Goal: Task Accomplishment & Management: Use online tool/utility

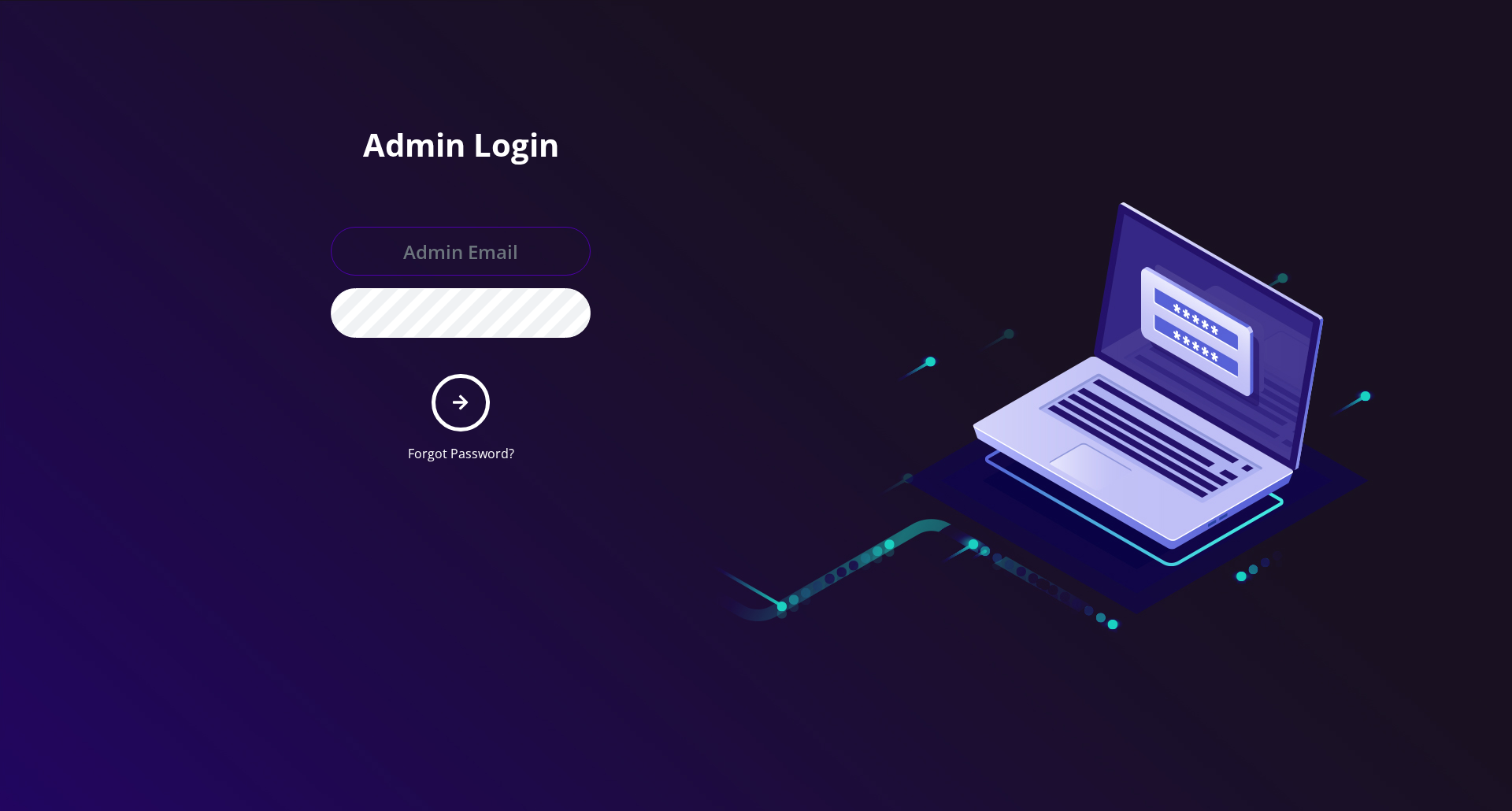
type input "[PERSON_NAME][EMAIL_ADDRESS][DOMAIN_NAME]"
click at [472, 394] on button "submit" at bounding box center [460, 403] width 57 height 57
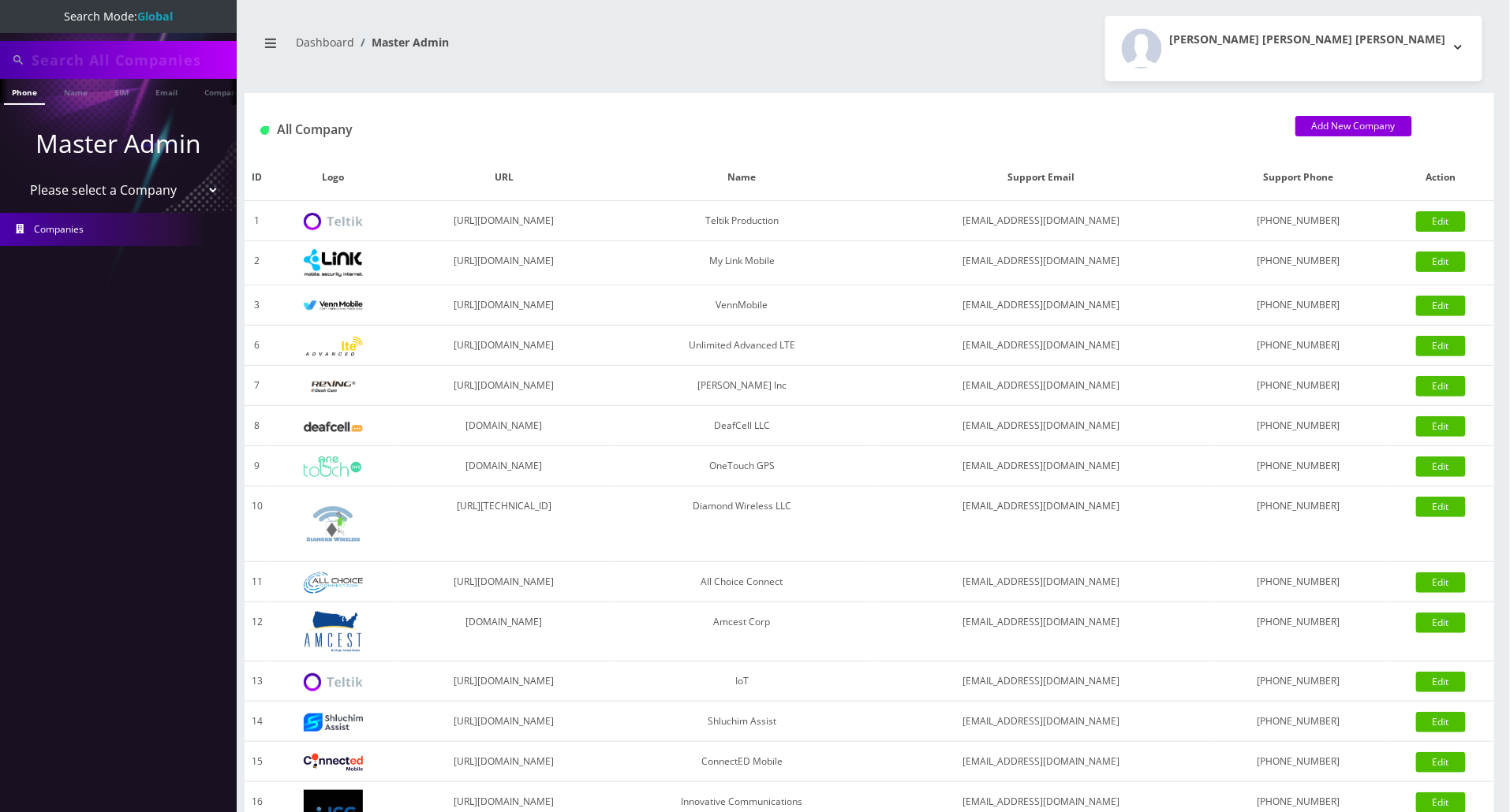
type input "3478454767"
click at [126, 187] on select "Please select a Company Teltik Production My Link Mobile VennMobile Unlimited A…" at bounding box center [119, 190] width 201 height 30
select select "13"
click at [19, 175] on select "Please select a Company Teltik Production My Link Mobile VennMobile Unlimited A…" at bounding box center [119, 190] width 201 height 30
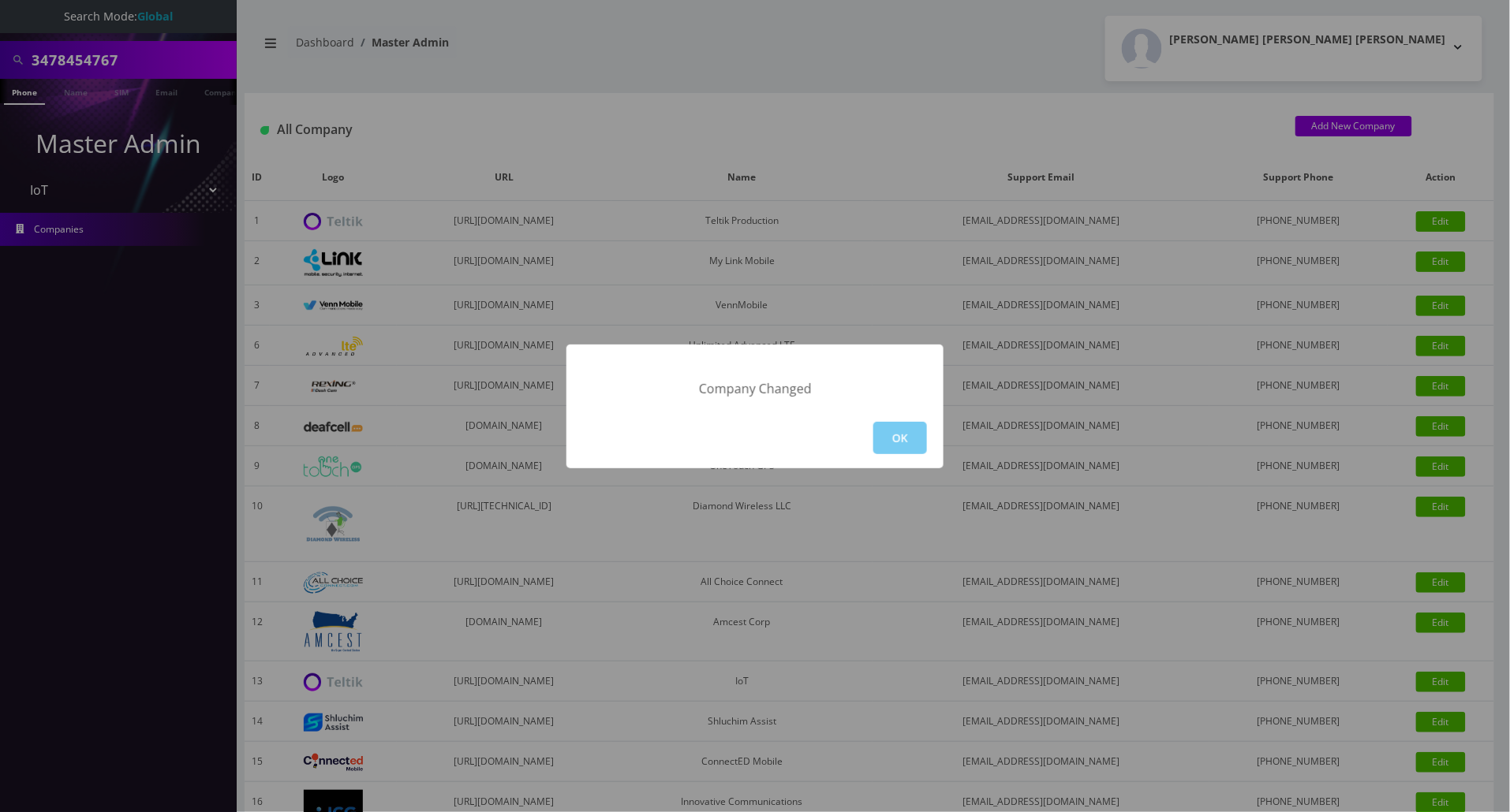
click at [916, 437] on button "OK" at bounding box center [900, 438] width 54 height 32
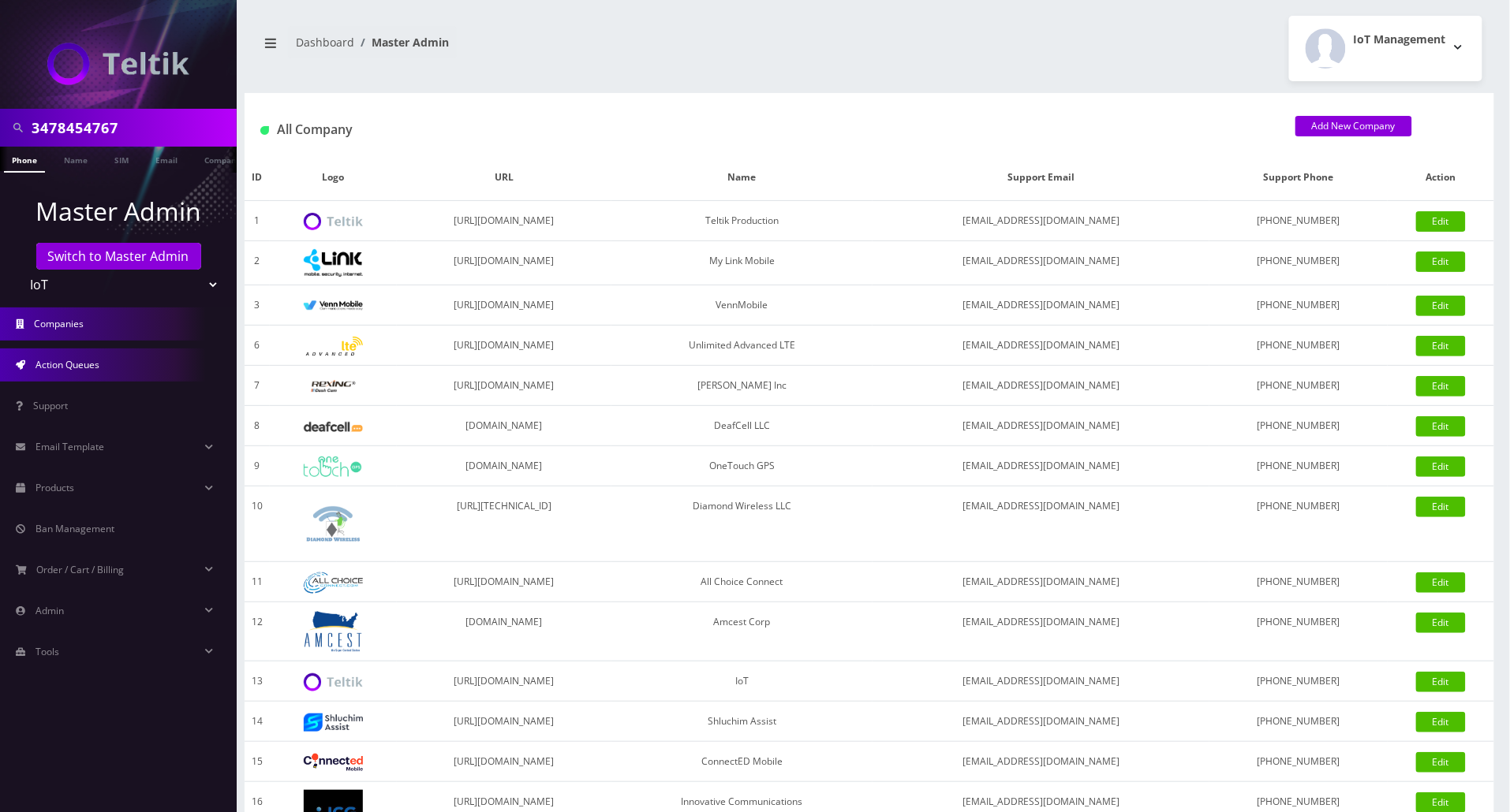
click at [68, 374] on link "Action Queues" at bounding box center [118, 366] width 237 height 33
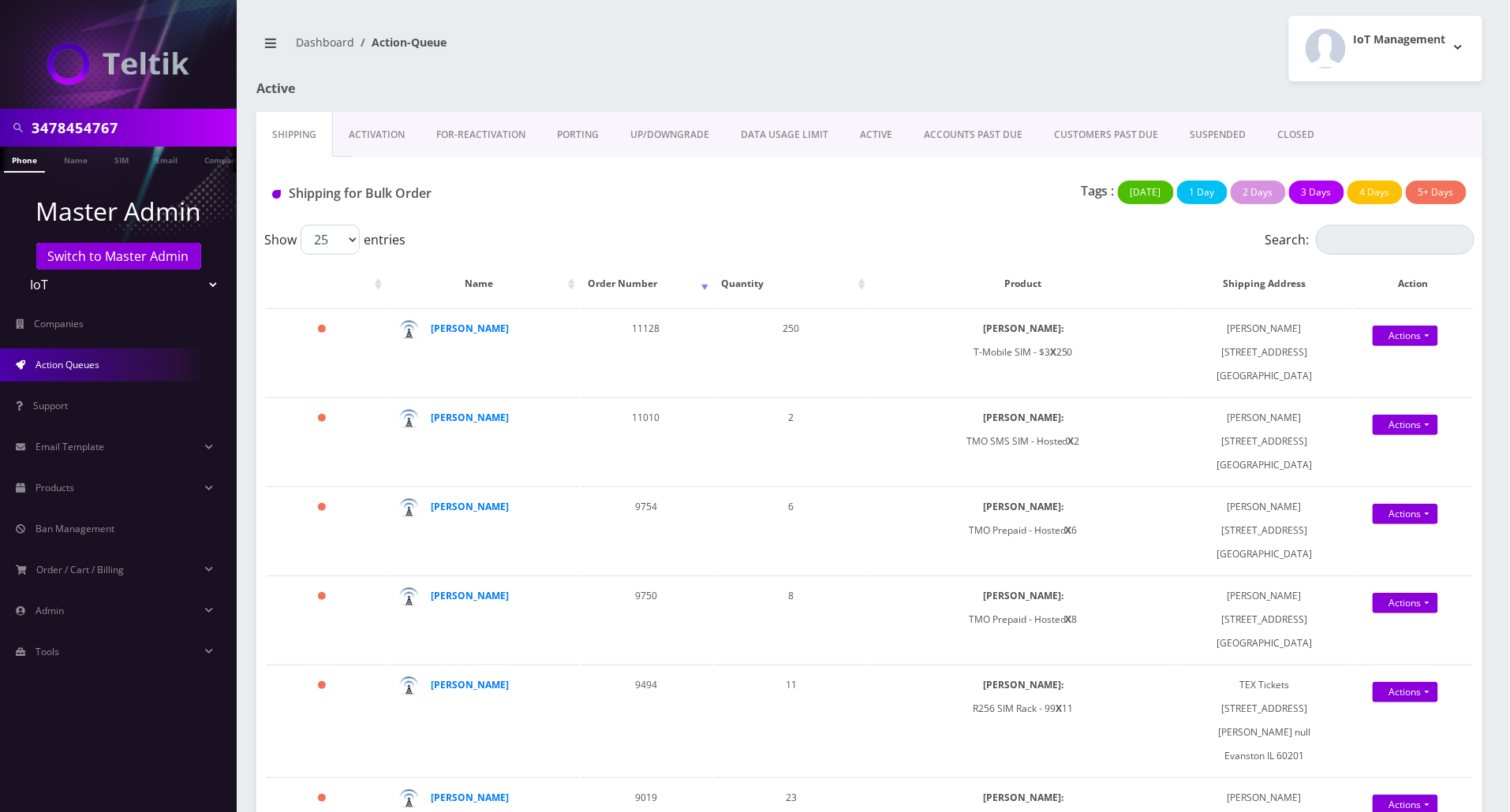
click at [376, 137] on link "Activation" at bounding box center [377, 135] width 87 height 45
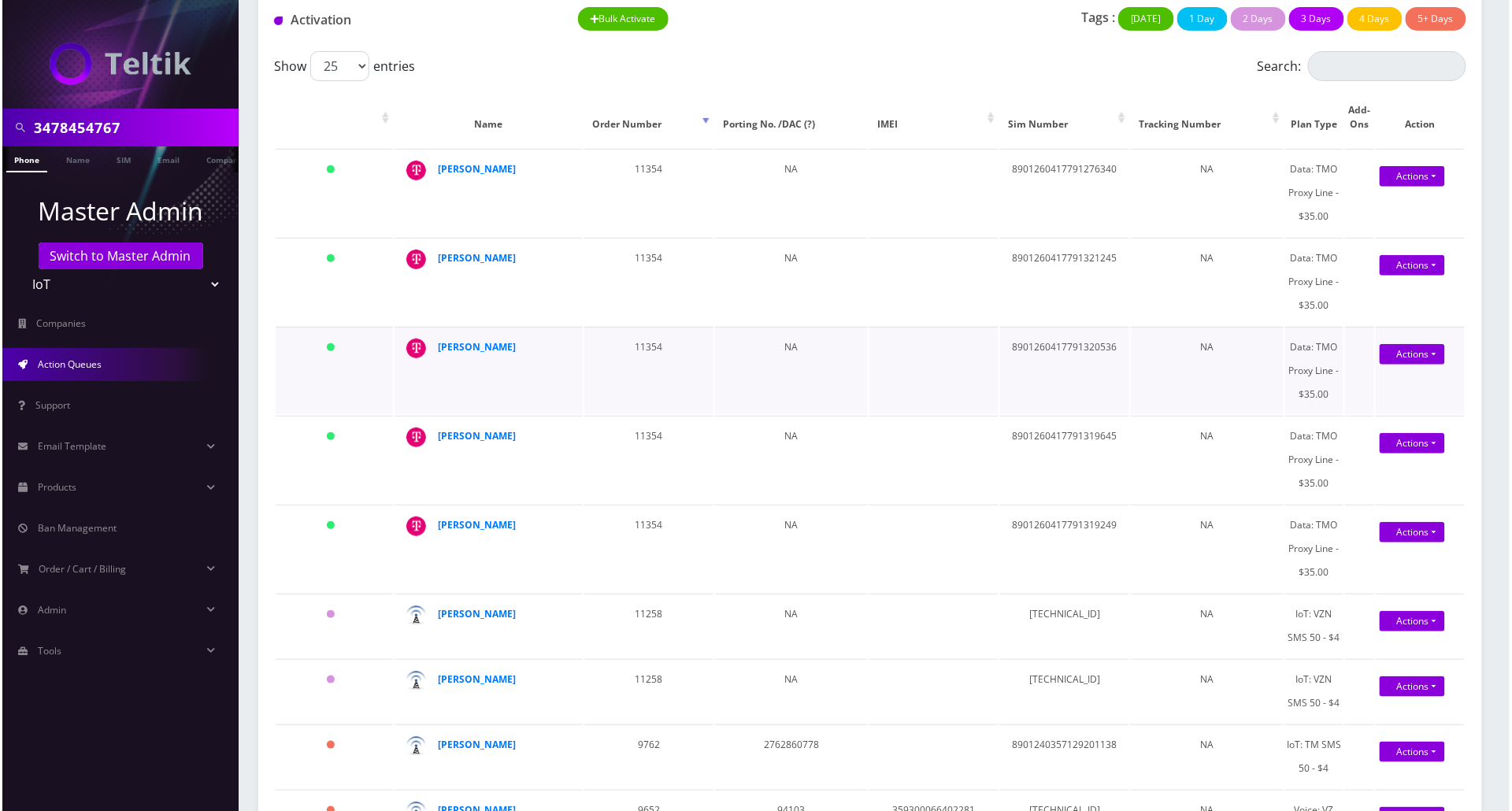
scroll to position [209, 0]
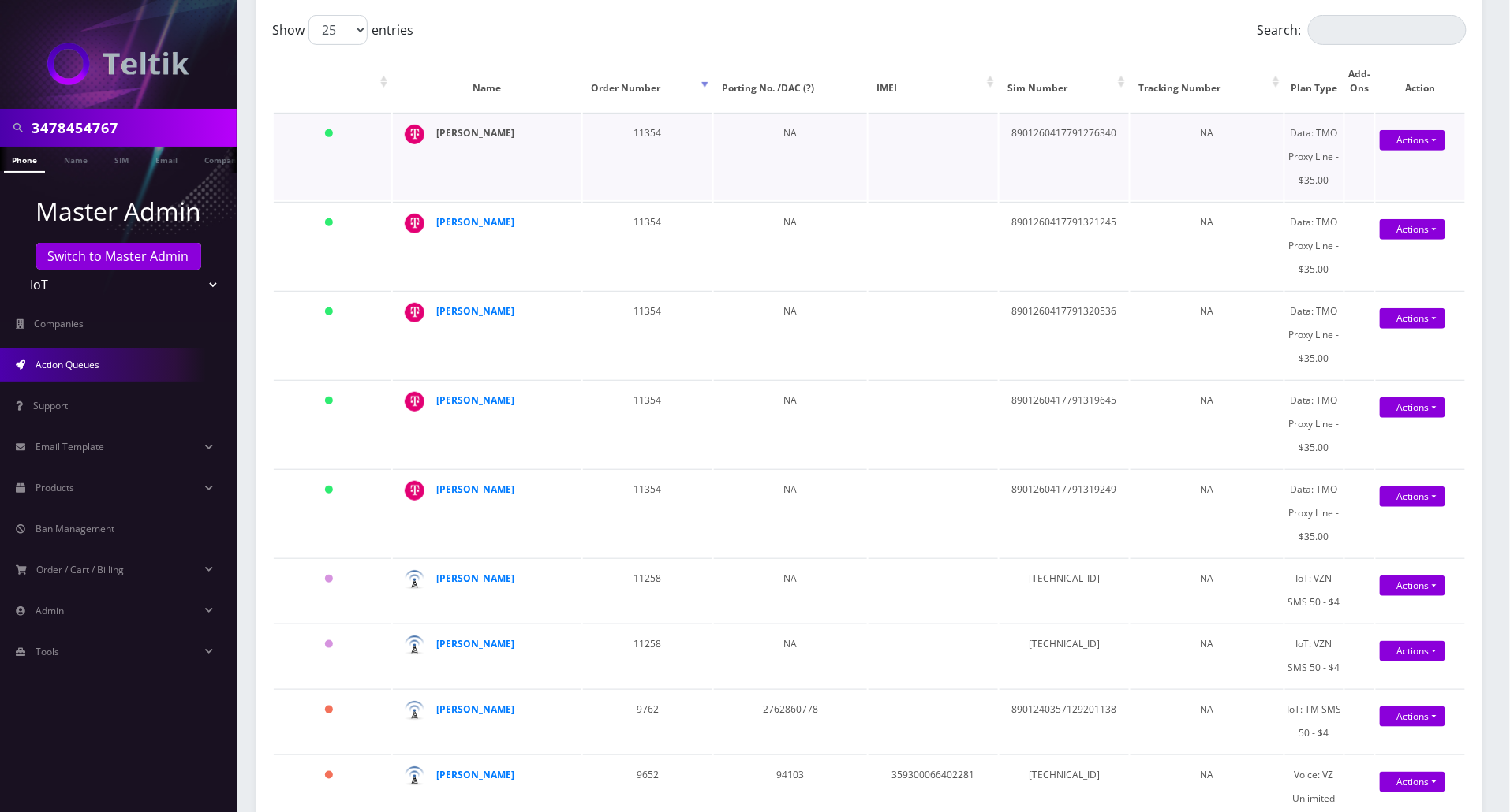
click at [486, 135] on strong "[PERSON_NAME]" at bounding box center [475, 133] width 78 height 13
click at [901, 255] on td at bounding box center [933, 246] width 129 height 87
click at [1393, 139] on link "Actions" at bounding box center [1412, 140] width 66 height 20
click at [1389, 165] on link "Activate" at bounding box center [1415, 169] width 126 height 23
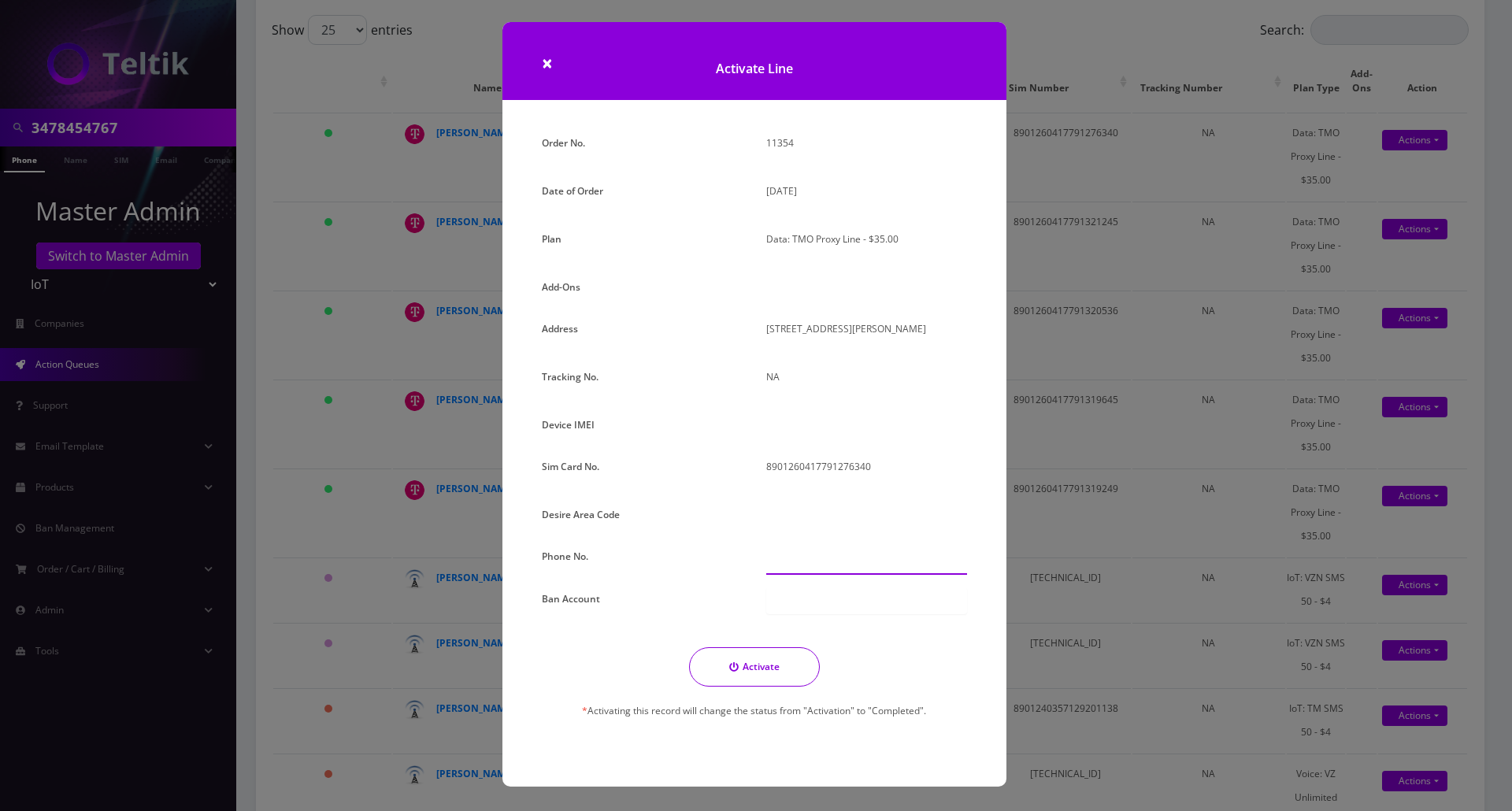
click at [784, 564] on input "text" at bounding box center [866, 560] width 201 height 30
paste input "934-210-8507"
type input "934-210-8507"
click at [759, 666] on button "Activate" at bounding box center [754, 667] width 131 height 39
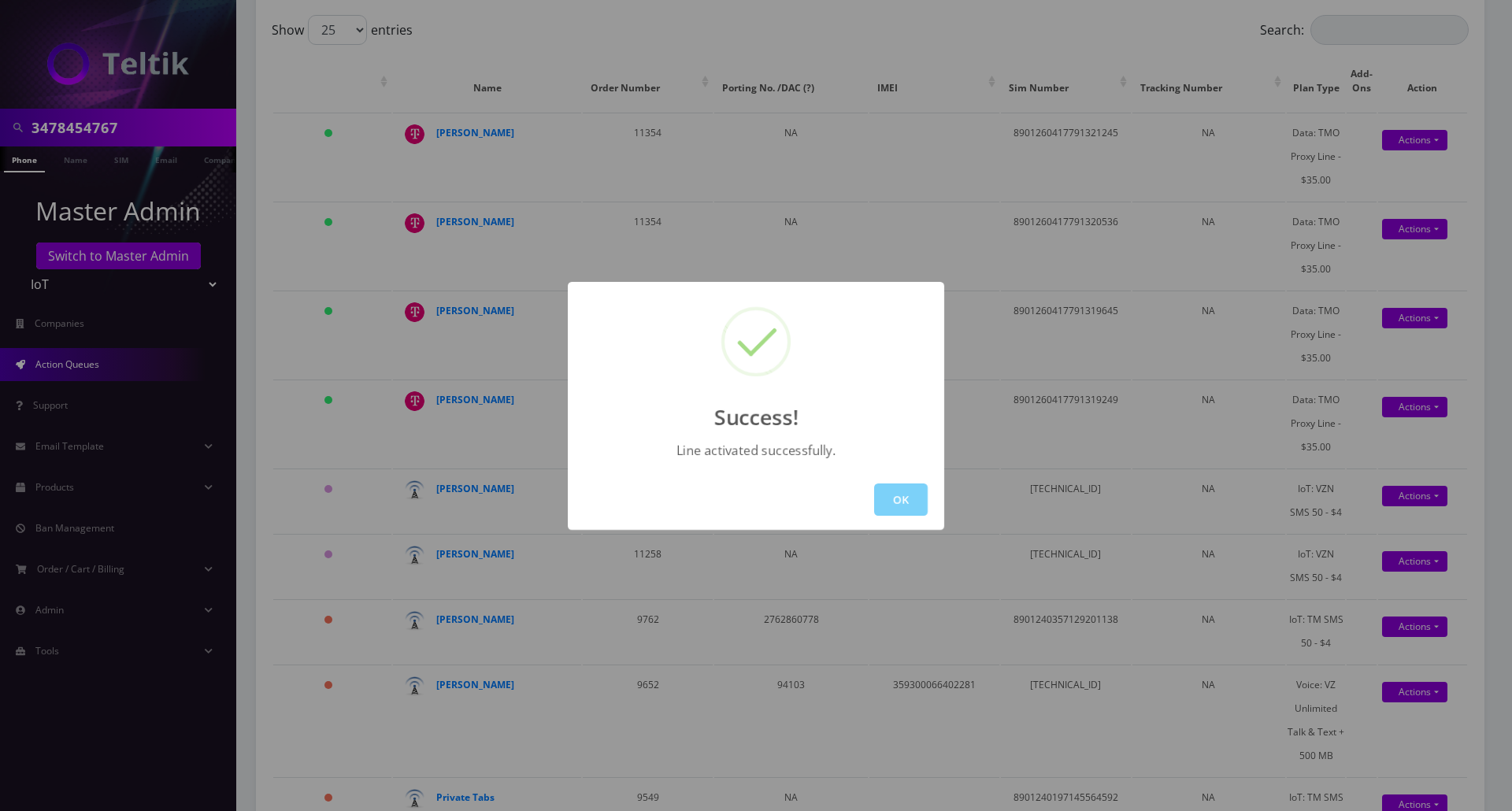
scroll to position [121, 0]
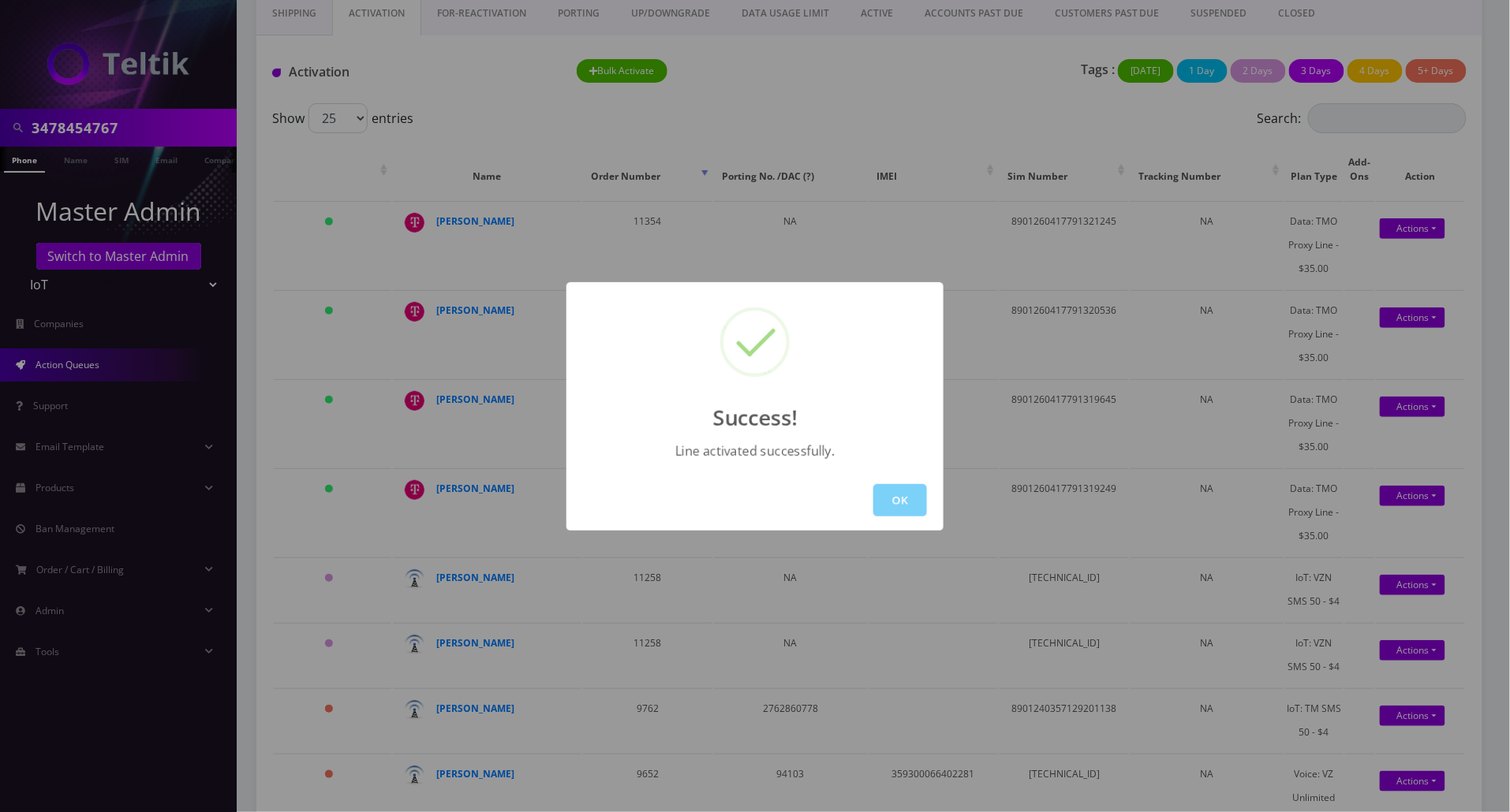
click at [881, 135] on div "Success! Line activated successfully. OK" at bounding box center [755, 406] width 1510 height 812
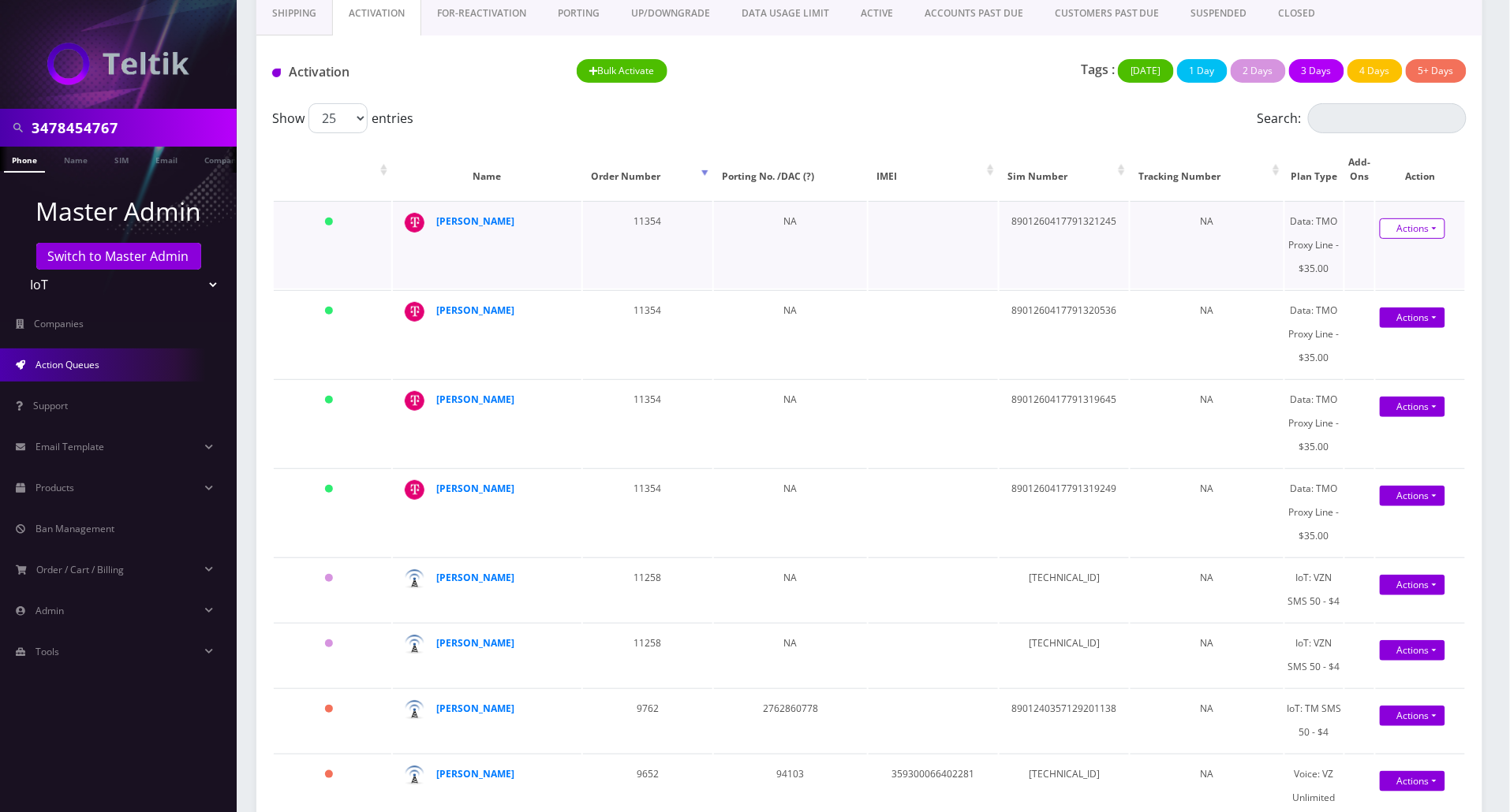
click at [1408, 226] on link "Actions" at bounding box center [1412, 228] width 66 height 20
click at [1393, 255] on link "Activate" at bounding box center [1415, 257] width 126 height 23
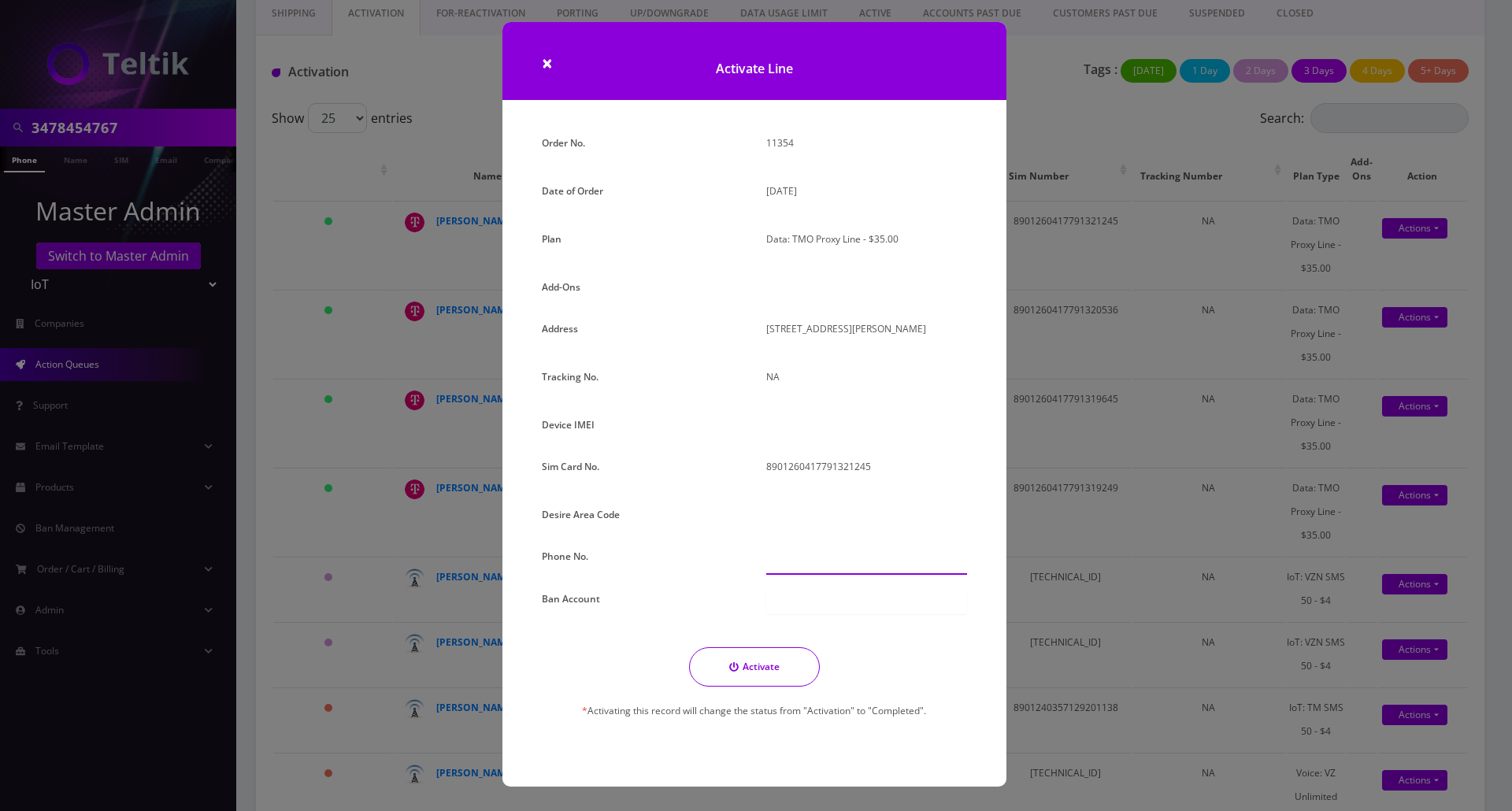
click at [778, 563] on input "text" at bounding box center [866, 560] width 201 height 30
paste input "934-210-8487"
type input "934-210-8487"
click at [750, 665] on button "Activate" at bounding box center [754, 667] width 131 height 39
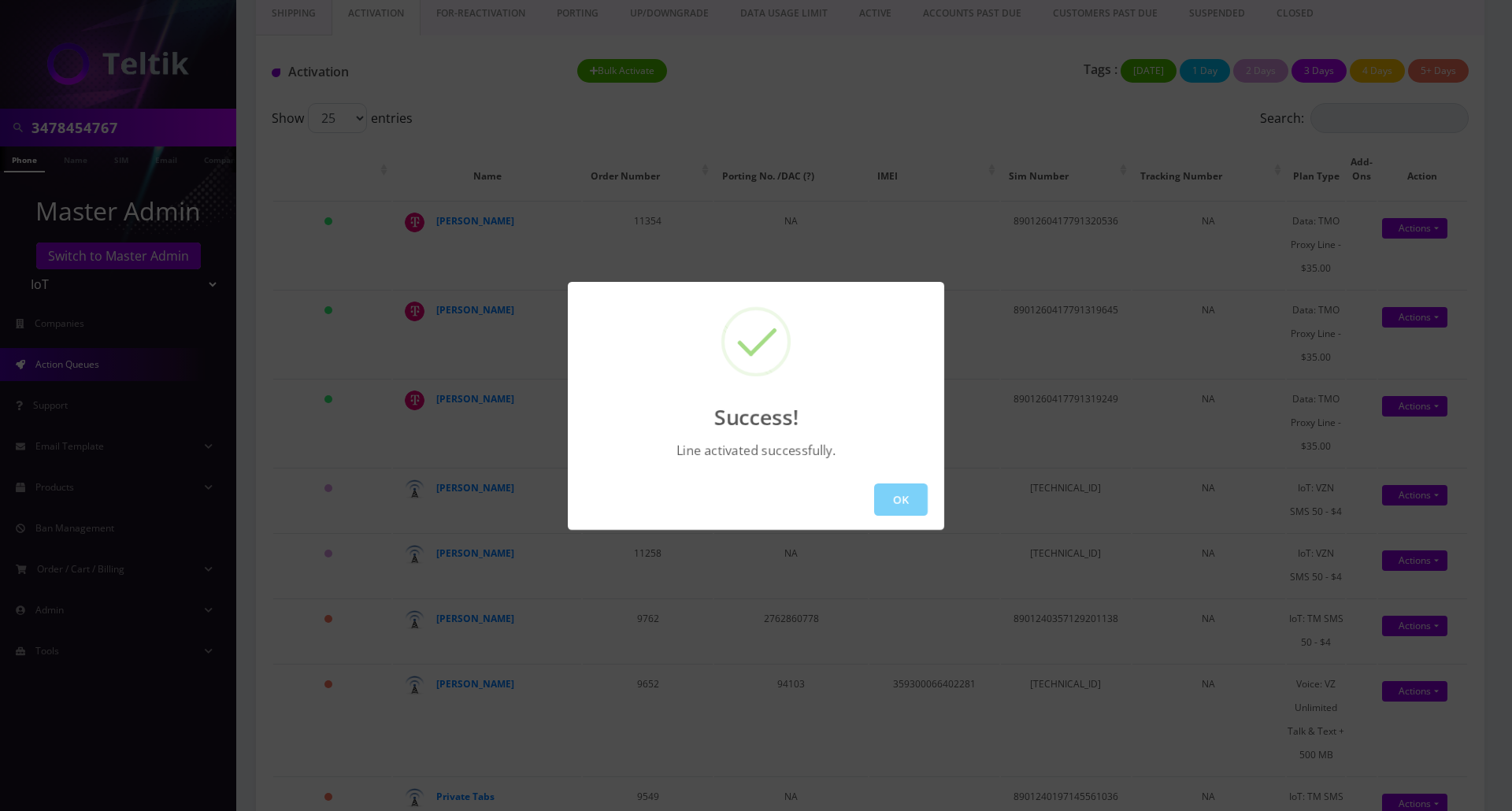
click at [868, 126] on div "Success! Line activated successfully. OK" at bounding box center [756, 405] width 1512 height 811
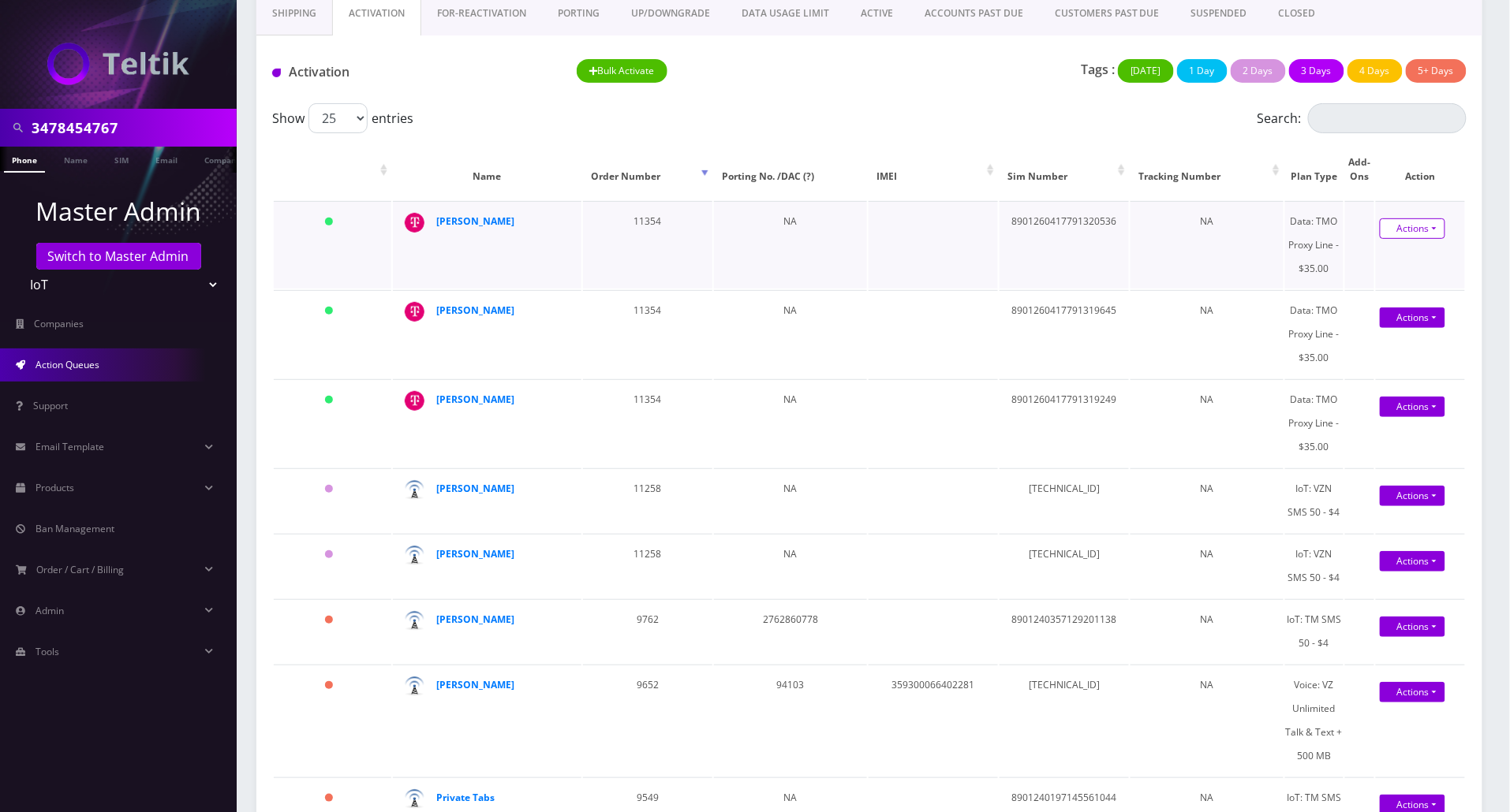
click at [1388, 231] on link "Actions" at bounding box center [1412, 228] width 66 height 20
click at [1374, 264] on link "Activate" at bounding box center [1415, 257] width 126 height 23
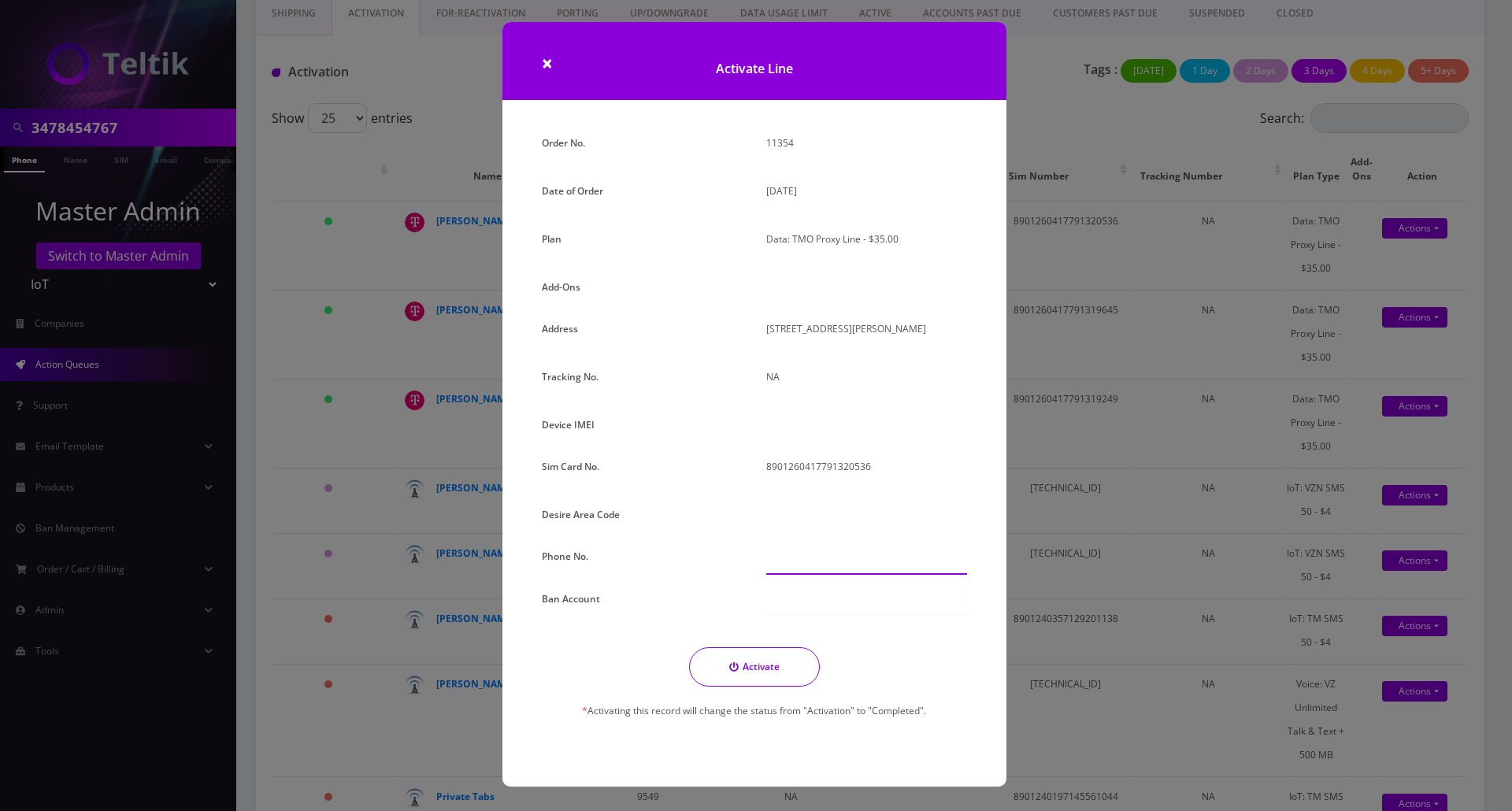
click at [766, 549] on input "text" at bounding box center [866, 560] width 201 height 30
paste input "646-206-1379"
type input "646-206-1379"
click at [753, 657] on button "Activate" at bounding box center [754, 667] width 131 height 39
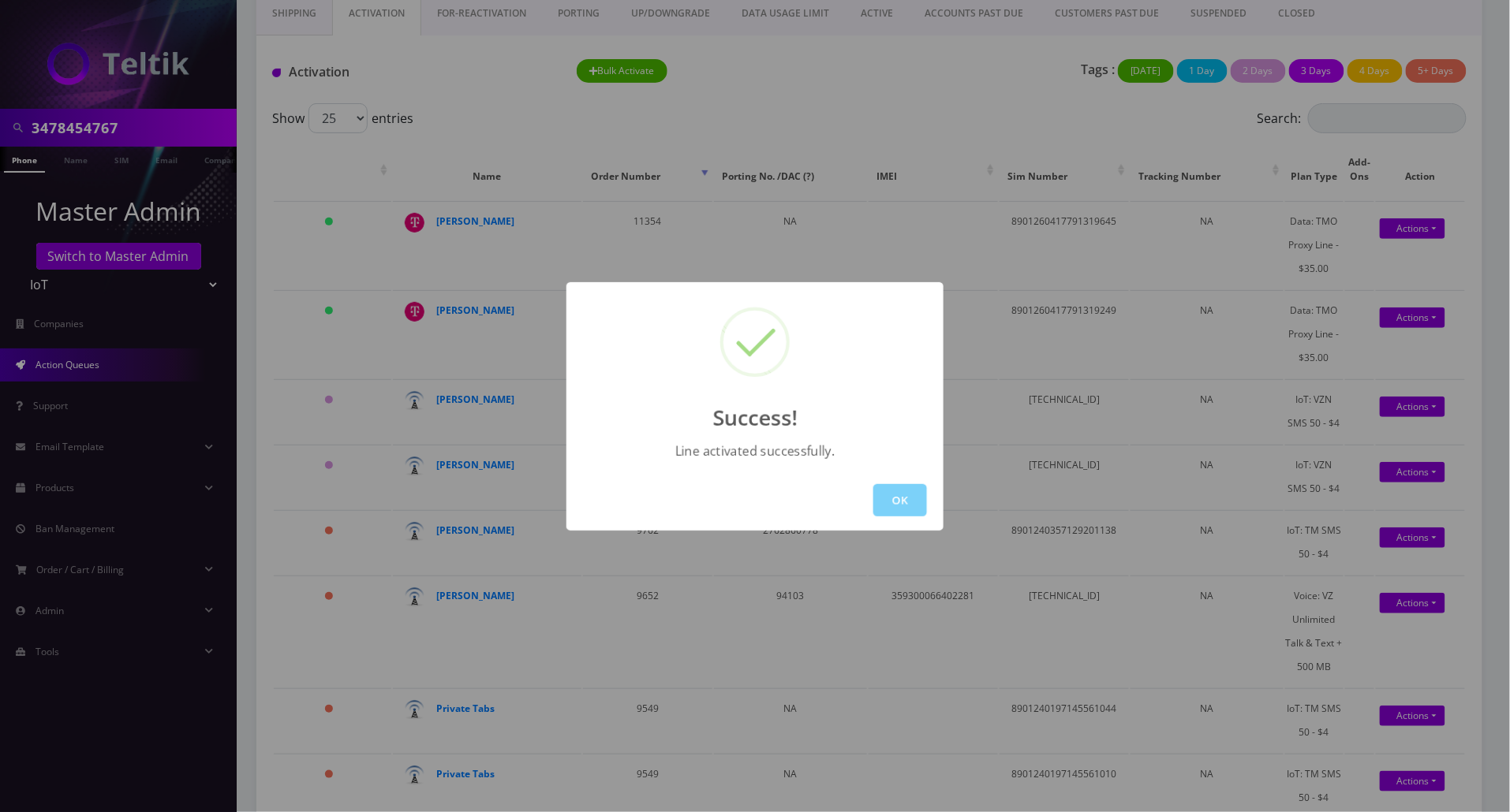
click at [925, 123] on div "Success! Line activated successfully. OK" at bounding box center [755, 406] width 1510 height 812
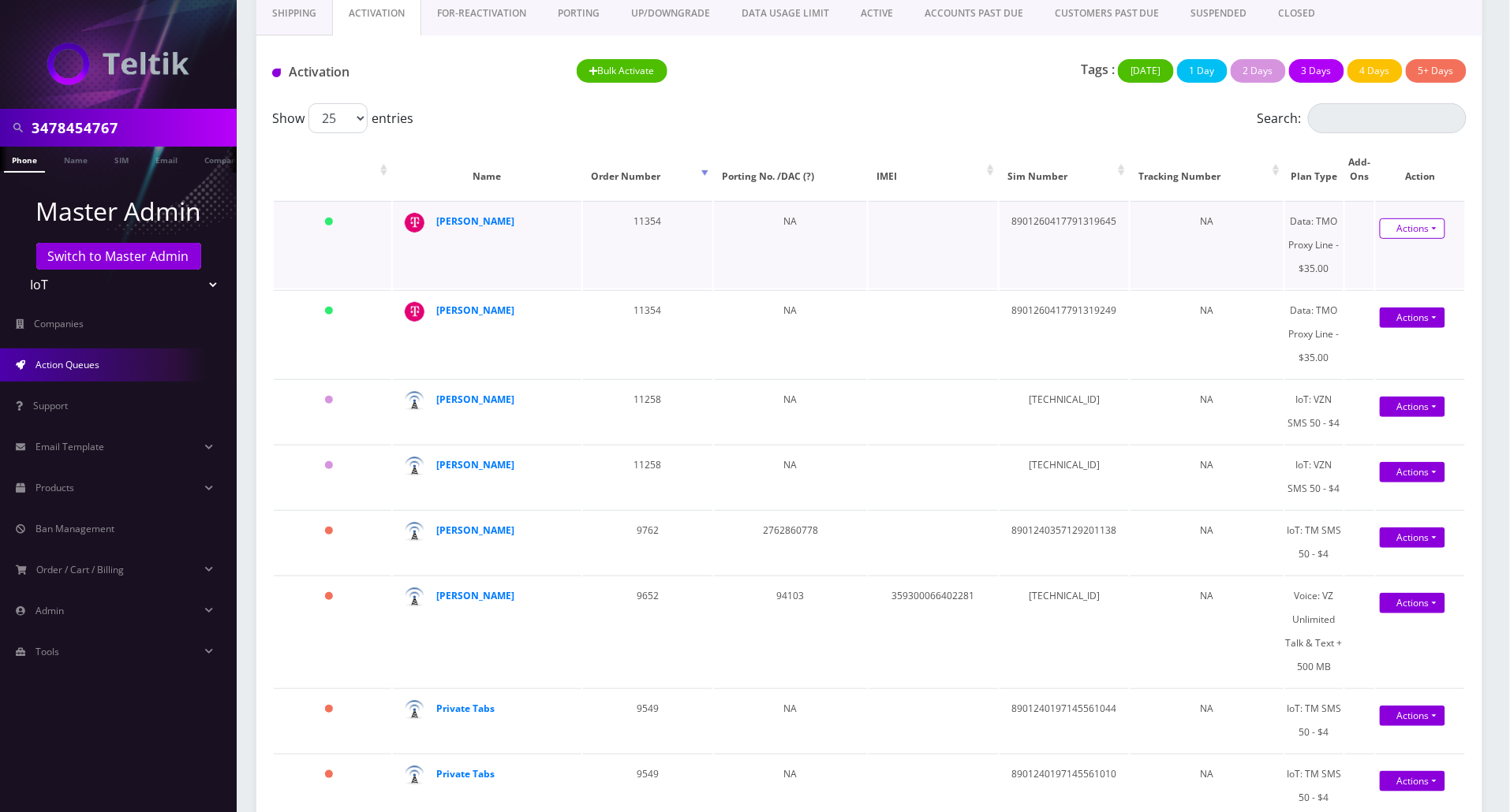
click at [1401, 237] on link "Actions" at bounding box center [1412, 228] width 66 height 20
click at [1391, 259] on link "Activate" at bounding box center [1415, 257] width 126 height 23
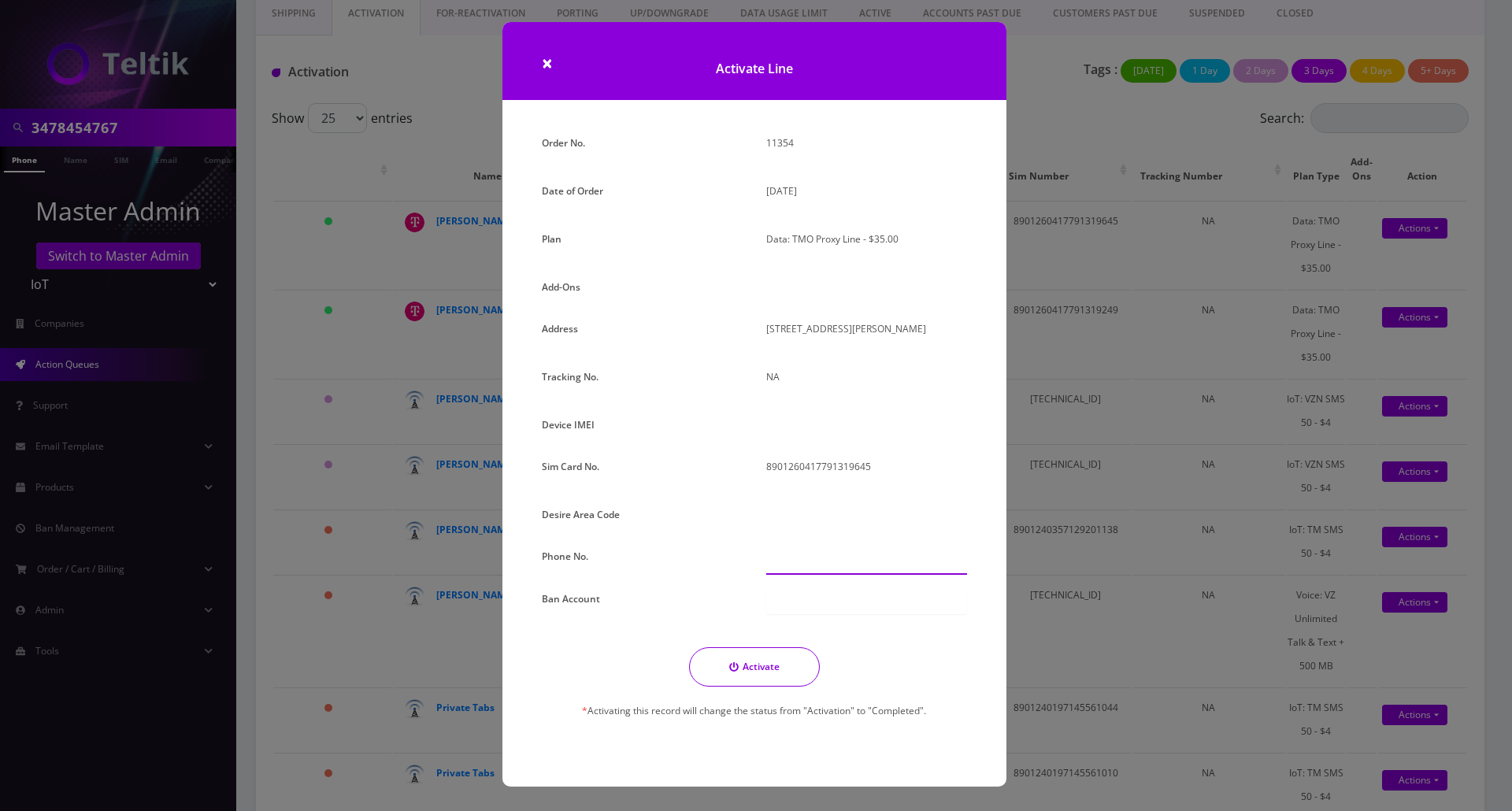
click at [807, 556] on input "text" at bounding box center [866, 560] width 201 height 30
paste input "646-243-0291"
type input "646-243-0291"
click at [765, 672] on button "Activate" at bounding box center [754, 667] width 131 height 39
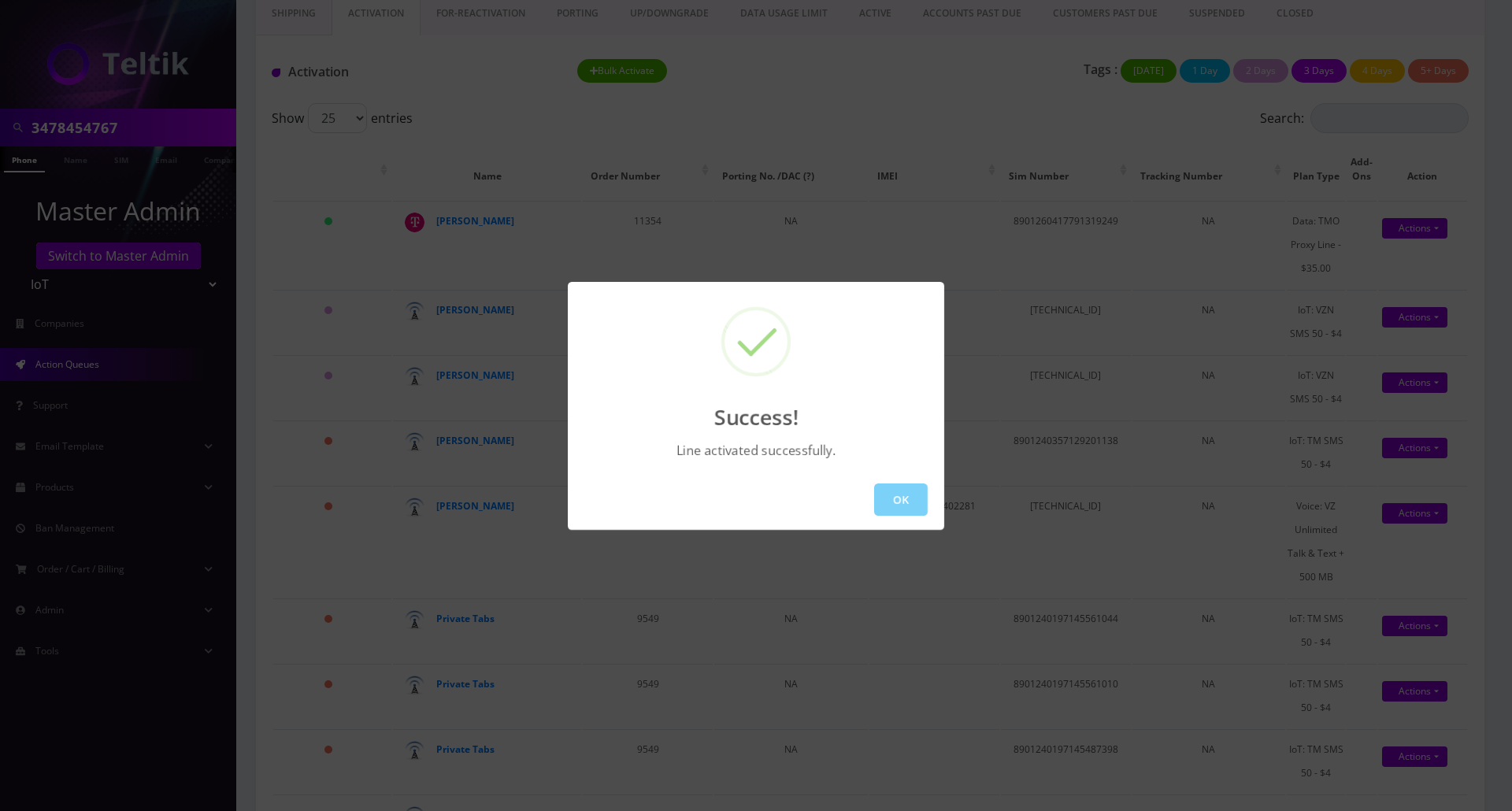
click at [841, 143] on div "Success! Line activated successfully. OK" at bounding box center [756, 405] width 1512 height 811
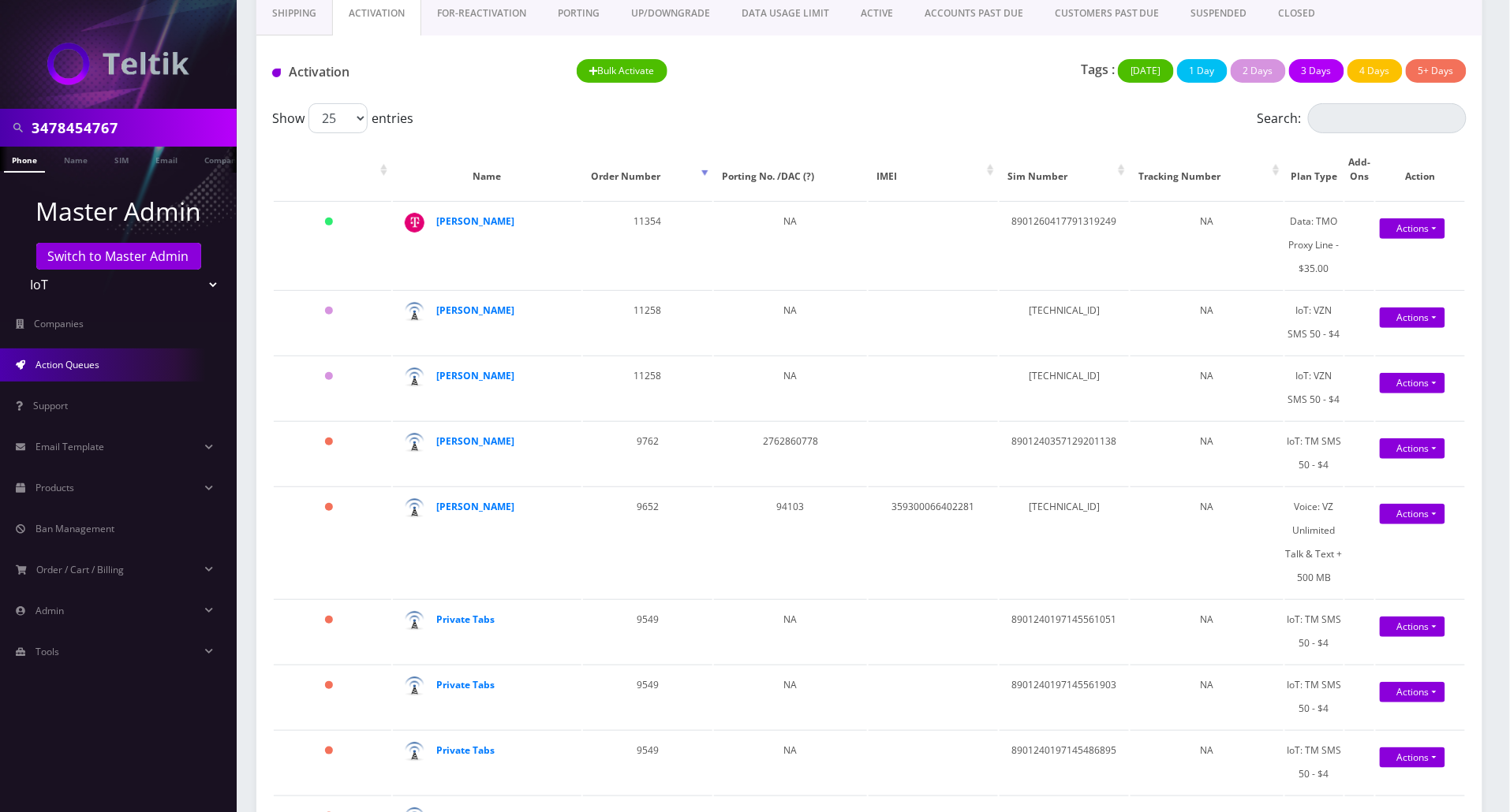
click at [841, 133] on div "Show 25 50 100 250 500 1000 entries" at bounding box center [719, 118] width 896 height 30
click at [1380, 228] on link "Actions" at bounding box center [1412, 228] width 66 height 20
click at [1371, 254] on link "Activate" at bounding box center [1415, 257] width 126 height 23
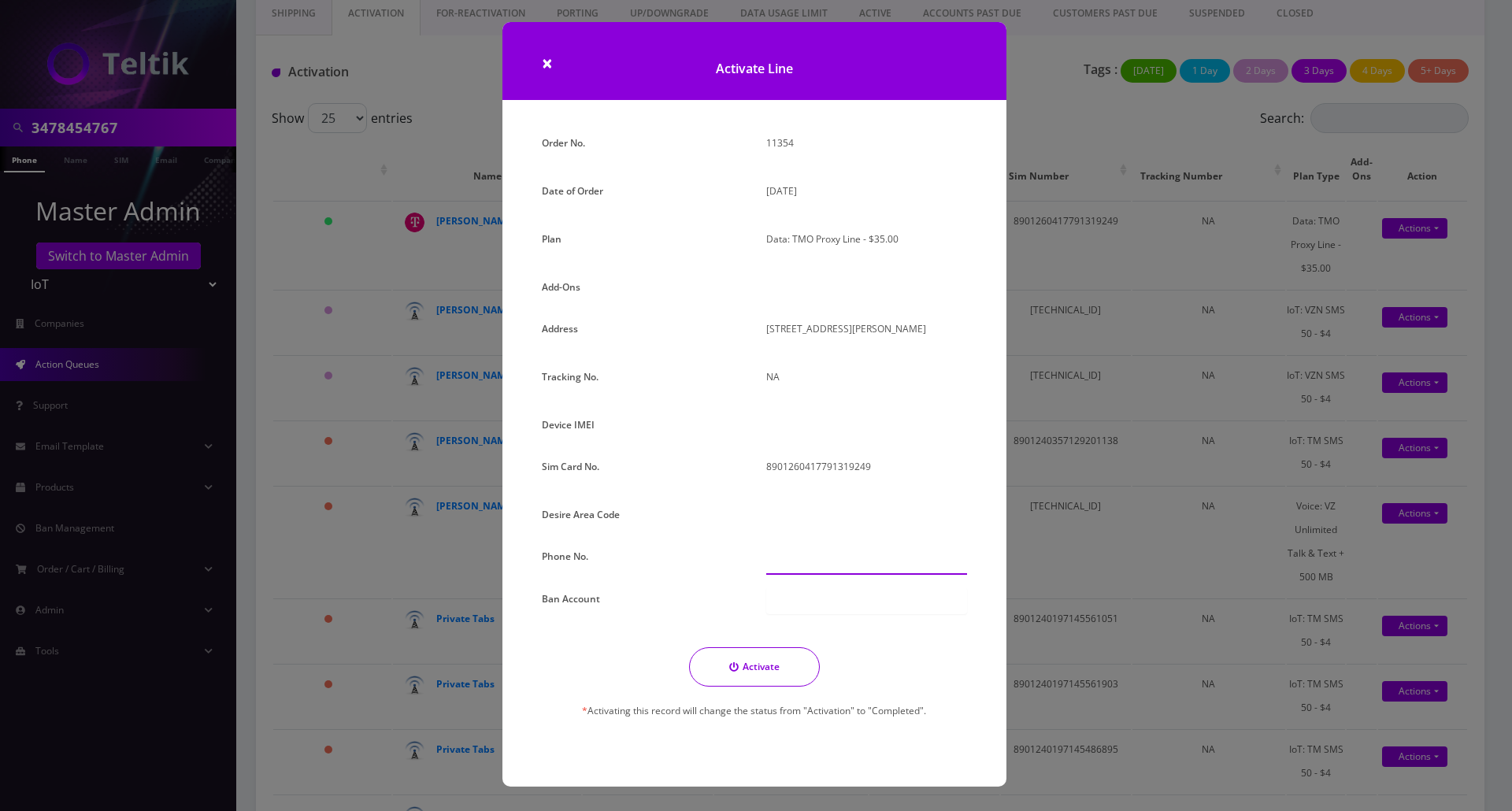
click at [838, 558] on input "text" at bounding box center [866, 560] width 201 height 30
click at [844, 556] on input "text" at bounding box center [866, 560] width 201 height 30
paste input "646-258-3553"
type input "646-258-3553"
click at [732, 663] on icon "submit" at bounding box center [734, 667] width 9 height 9
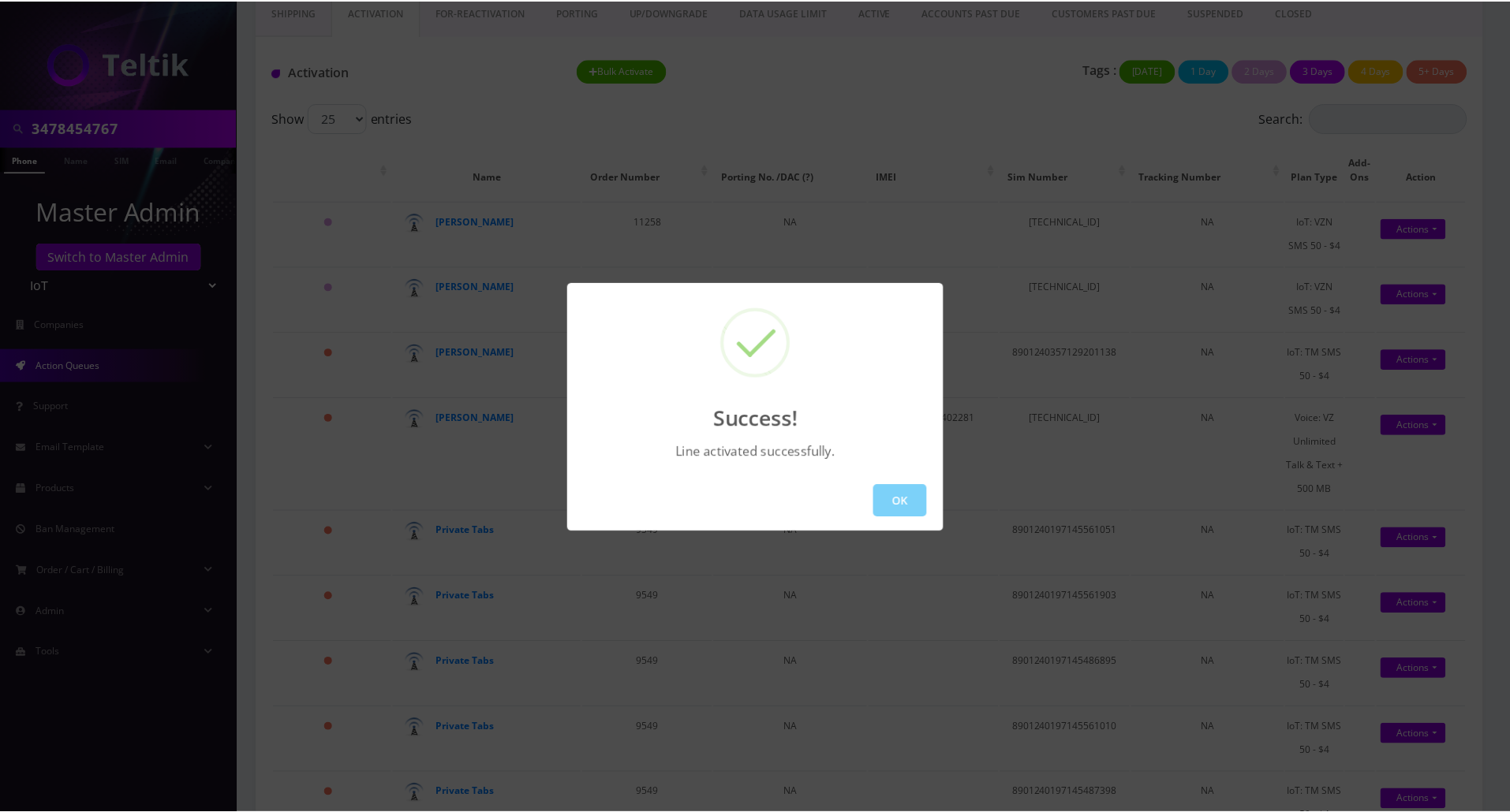
scroll to position [33, 0]
